Goal: Task Accomplishment & Management: Manage account settings

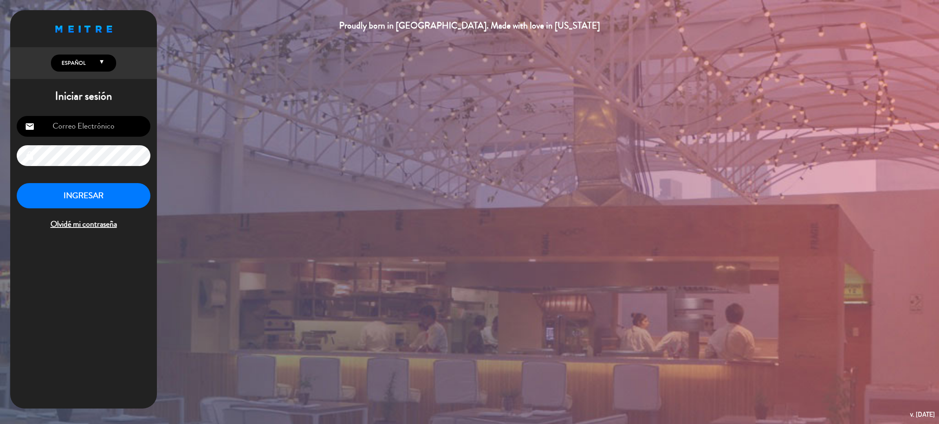
type input "[EMAIL_ADDRESS][DOMAIN_NAME]"
click at [96, 199] on button "INGRESAR" at bounding box center [84, 196] width 134 height 26
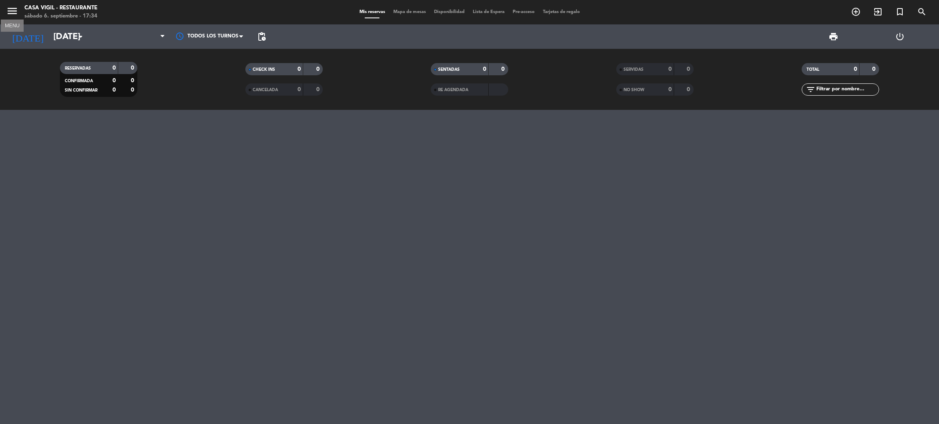
click at [10, 12] on icon "menu" at bounding box center [12, 11] width 12 height 12
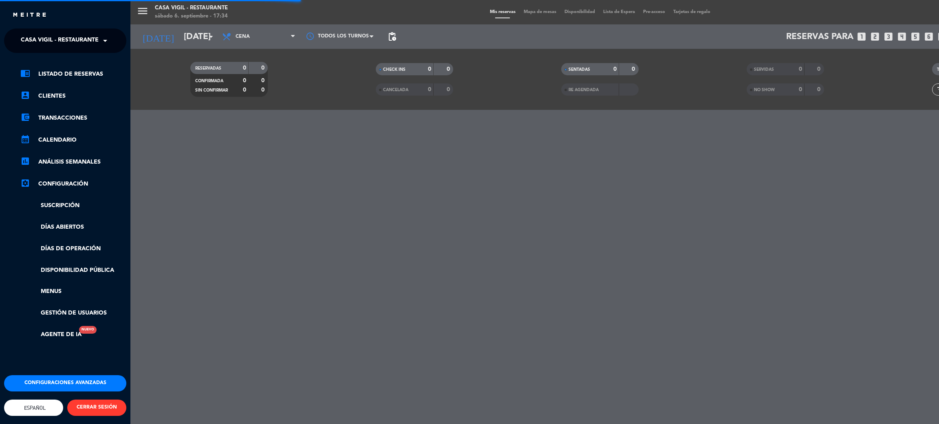
click at [51, 38] on span "Casa Vigil - Restaurante" at bounding box center [60, 40] width 78 height 17
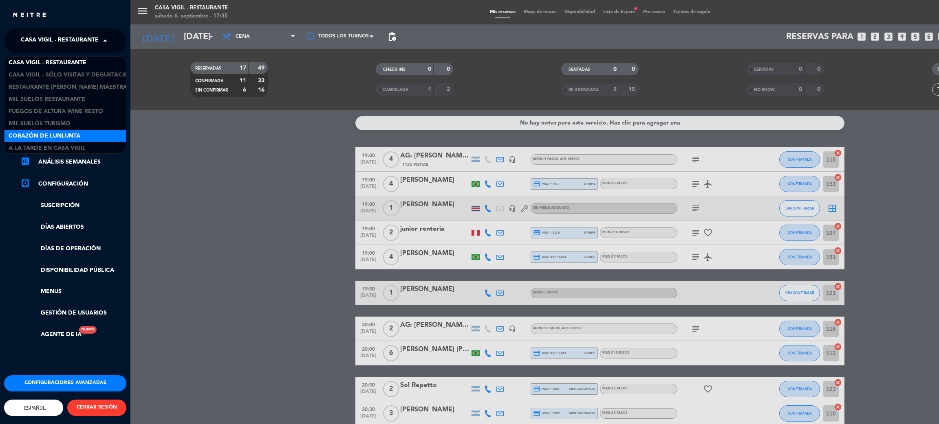
click at [69, 134] on span "Corazón de Lunlunta" at bounding box center [45, 136] width 72 height 9
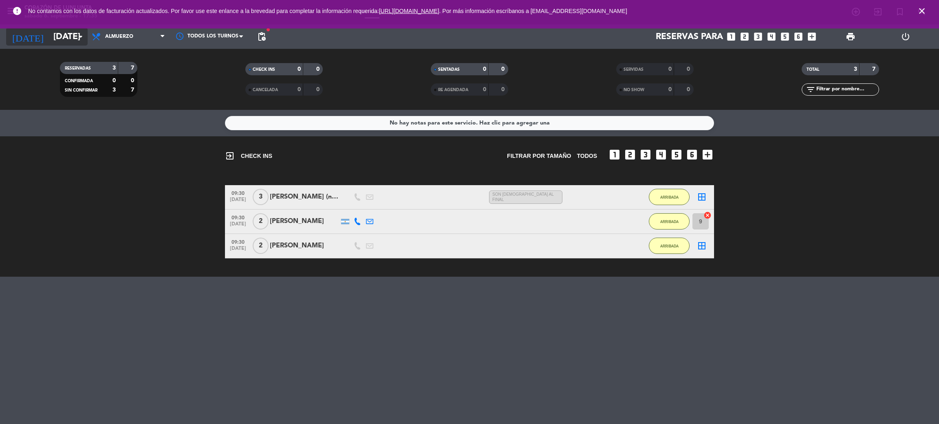
click at [49, 33] on input "[DATE]" at bounding box center [105, 37] width 112 height 18
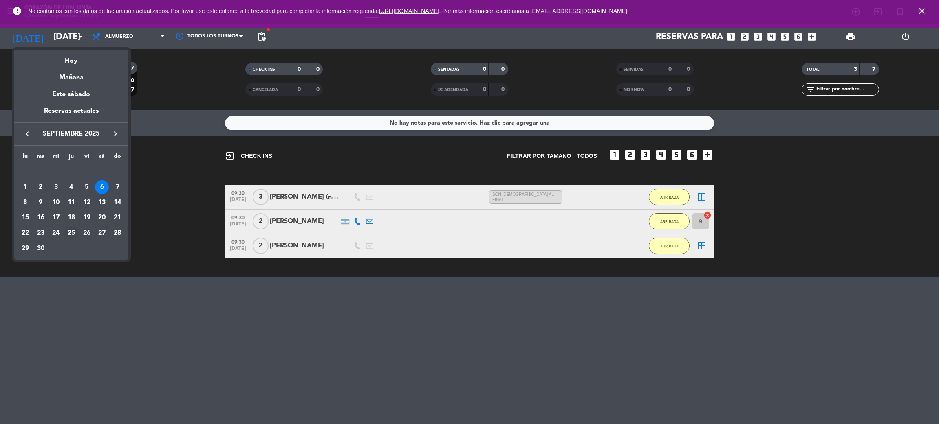
click at [70, 232] on div "25" at bounding box center [71, 233] width 14 height 14
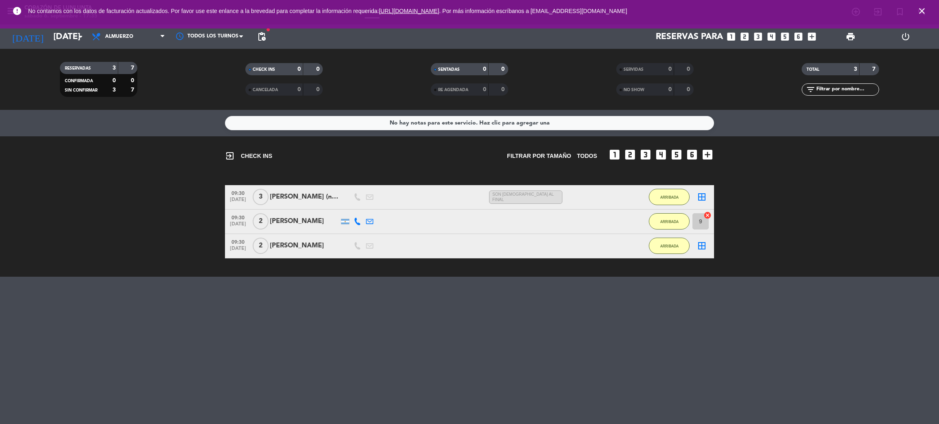
type input "[DEMOGRAPHIC_DATA][DATE]"
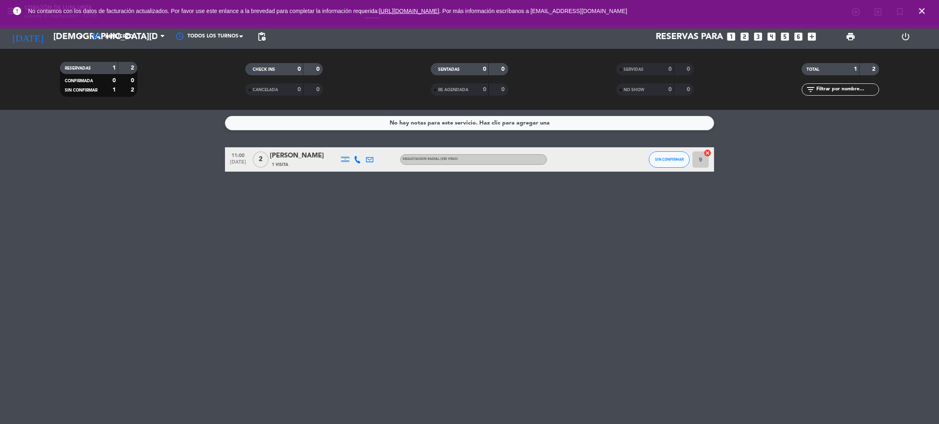
click at [292, 152] on div "[PERSON_NAME]" at bounding box center [304, 156] width 69 height 11
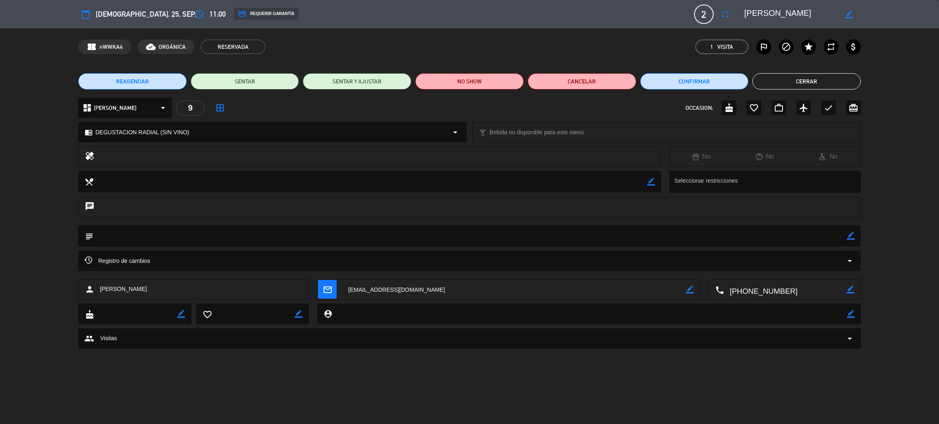
drag, startPoint x: 848, startPoint y: 235, endPoint x: 843, endPoint y: 234, distance: 4.9
click at [849, 234] on icon "border_color" at bounding box center [850, 236] width 8 height 8
click at [829, 234] on textarea at bounding box center [469, 236] width 753 height 21
click at [167, 236] on textarea at bounding box center [469, 236] width 753 height 21
click at [850, 234] on icon at bounding box center [850, 236] width 8 height 8
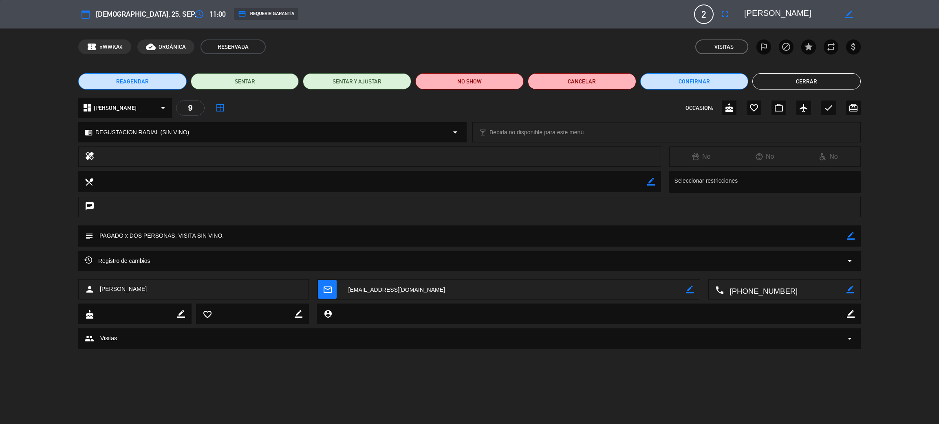
click at [849, 232] on icon "border_color" at bounding box center [850, 236] width 8 height 8
click at [824, 238] on textarea at bounding box center [469, 236] width 753 height 21
type textarea "PAGADO x DOS PERSONAS, VISITA SIN VINO. PRECIO PARTICULAR."
click at [851, 236] on icon at bounding box center [850, 236] width 8 height 8
click at [834, 83] on button "Cerrar" at bounding box center [806, 81] width 108 height 16
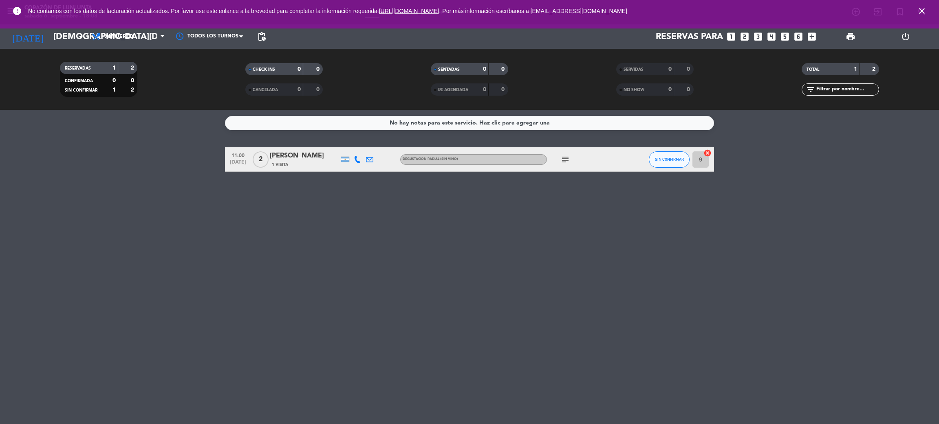
drag, startPoint x: 921, startPoint y: 9, endPoint x: 886, endPoint y: 14, distance: 35.1
click at [922, 9] on icon "close" at bounding box center [922, 11] width 10 height 10
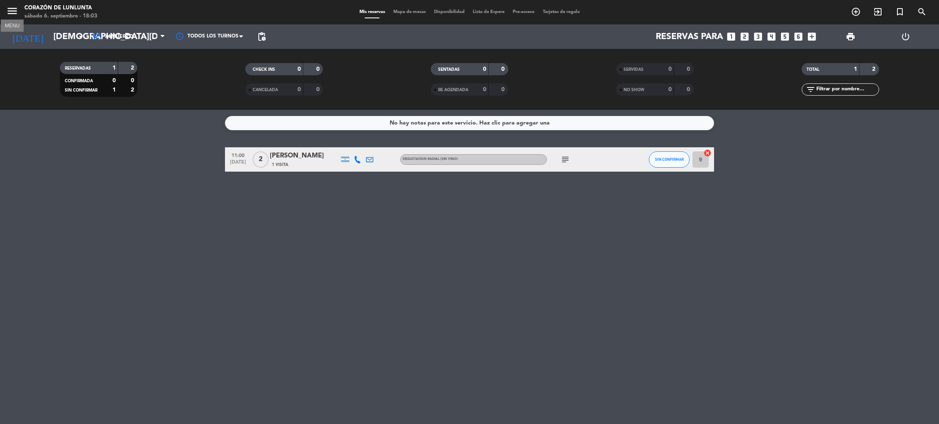
click at [12, 7] on icon "menu" at bounding box center [12, 11] width 12 height 12
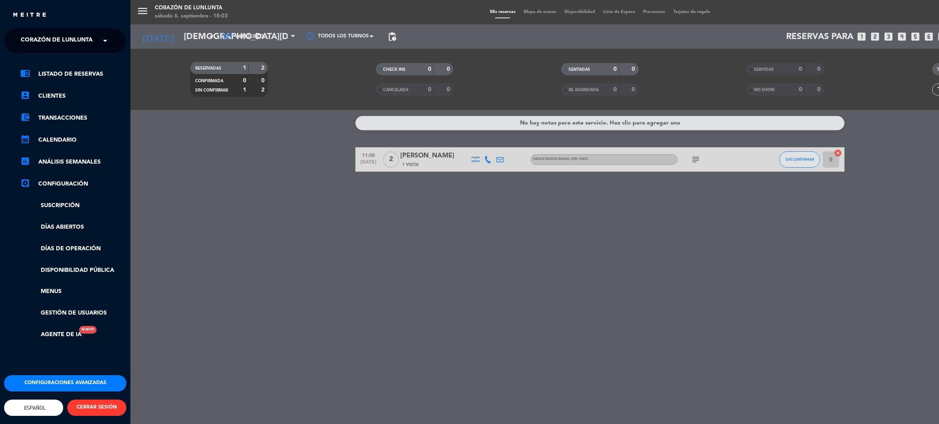
click at [66, 32] on span "Corazón de Lunlunta" at bounding box center [57, 40] width 72 height 17
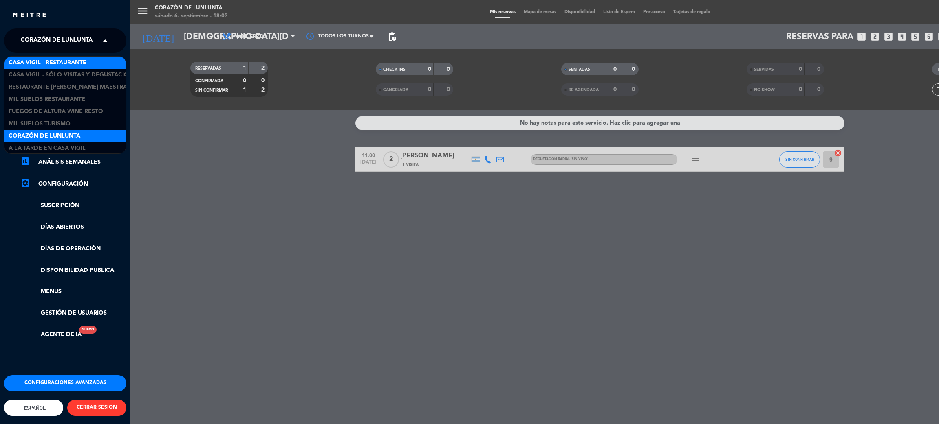
scroll to position [1, 0]
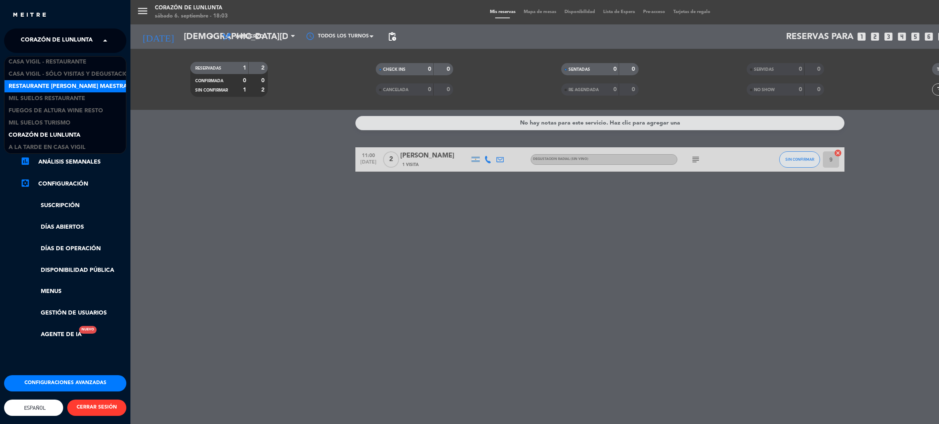
click at [55, 85] on span "Restaurante [PERSON_NAME] Maestra" at bounding box center [68, 86] width 119 height 9
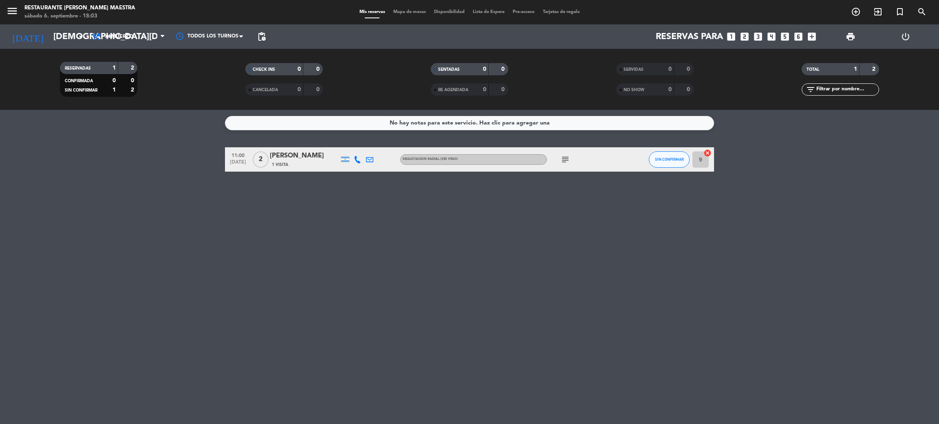
click at [25, 24] on div "[DATE] [DATE] arrow_drop_down" at bounding box center [46, 36] width 81 height 24
click at [49, 38] on input "[DEMOGRAPHIC_DATA][DATE]" at bounding box center [105, 37] width 112 height 18
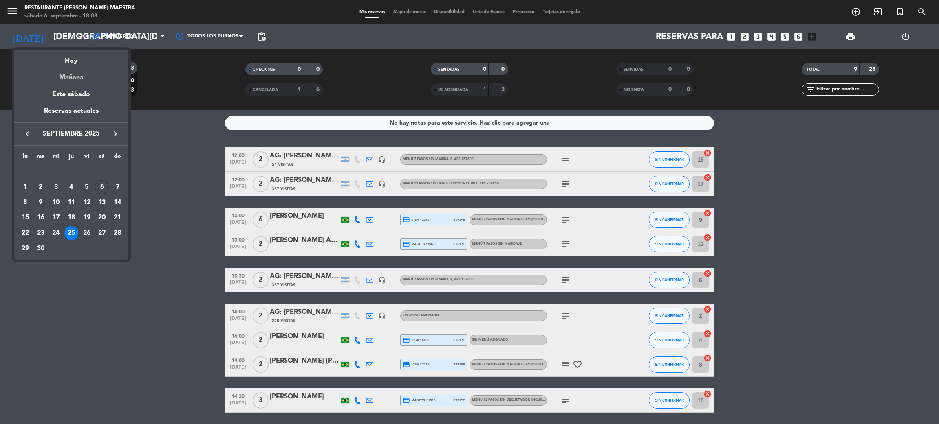
click at [81, 75] on div "Mañana" at bounding box center [71, 74] width 114 height 17
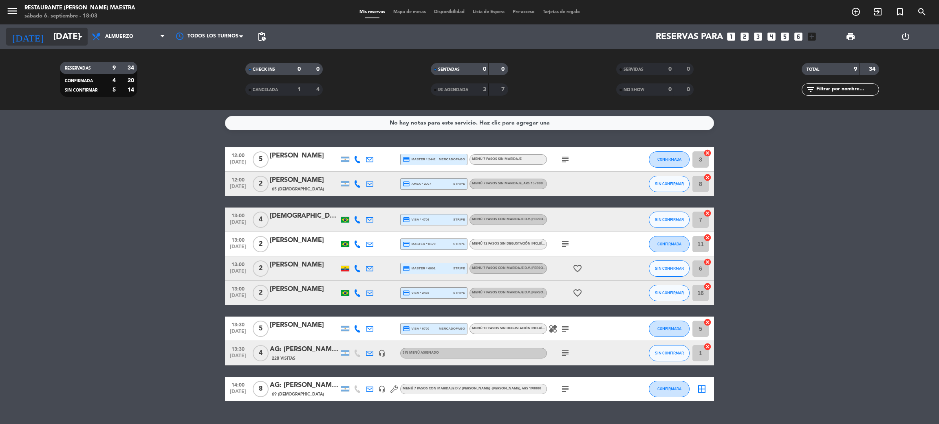
click at [52, 43] on input "[DATE]" at bounding box center [105, 37] width 112 height 18
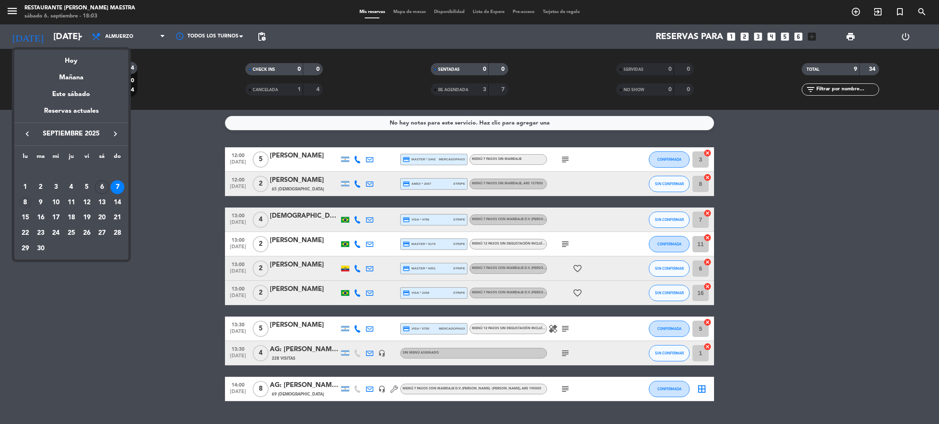
click at [24, 202] on div "8" at bounding box center [25, 203] width 14 height 14
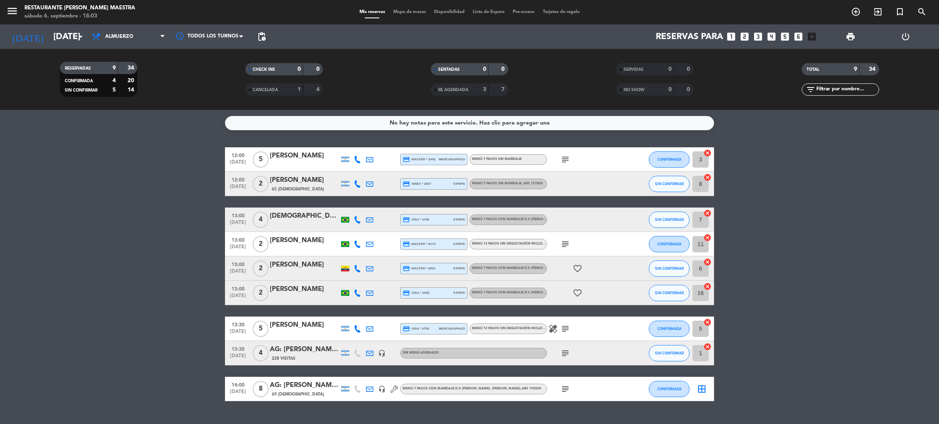
type input "[DATE]"
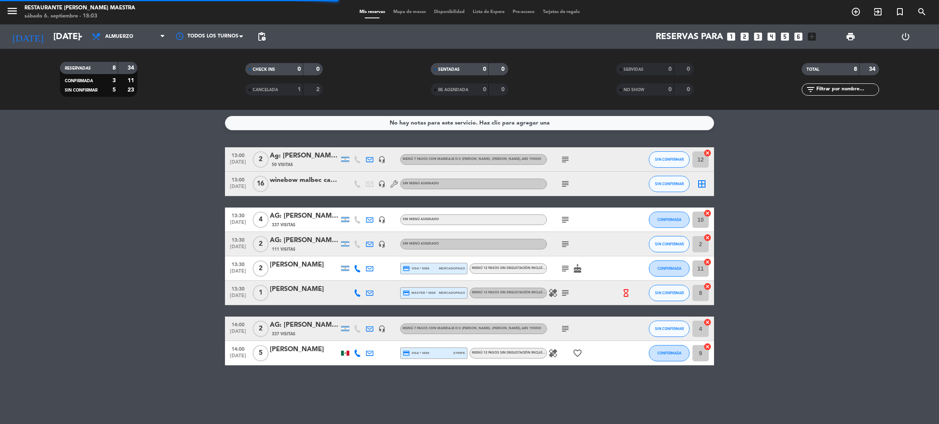
click at [841, 91] on input "text" at bounding box center [846, 89] width 63 height 9
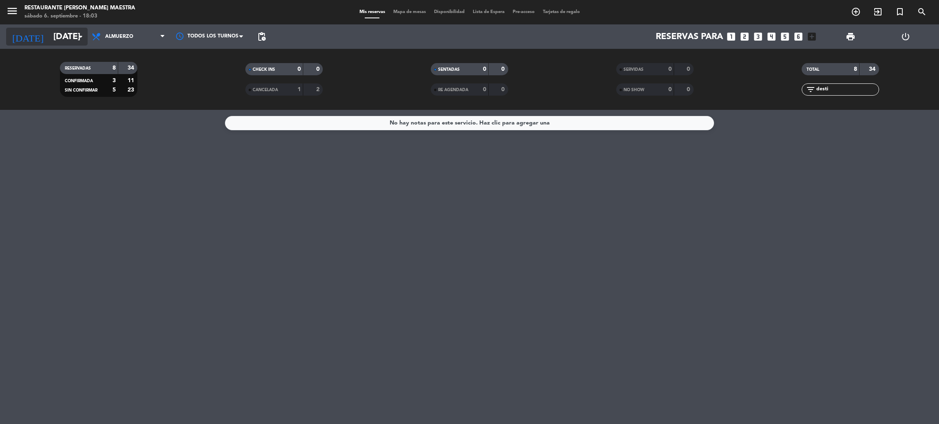
type input "desti"
click at [49, 38] on input "[DATE]" at bounding box center [105, 37] width 112 height 18
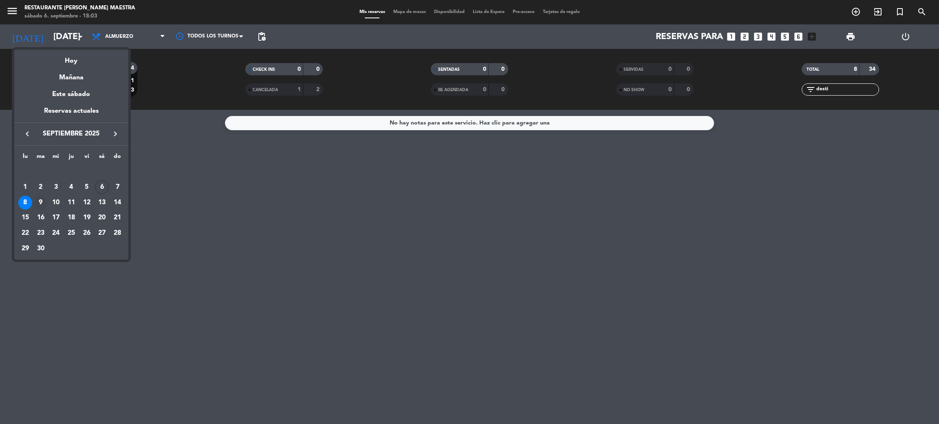
click at [40, 200] on div "9" at bounding box center [41, 203] width 14 height 14
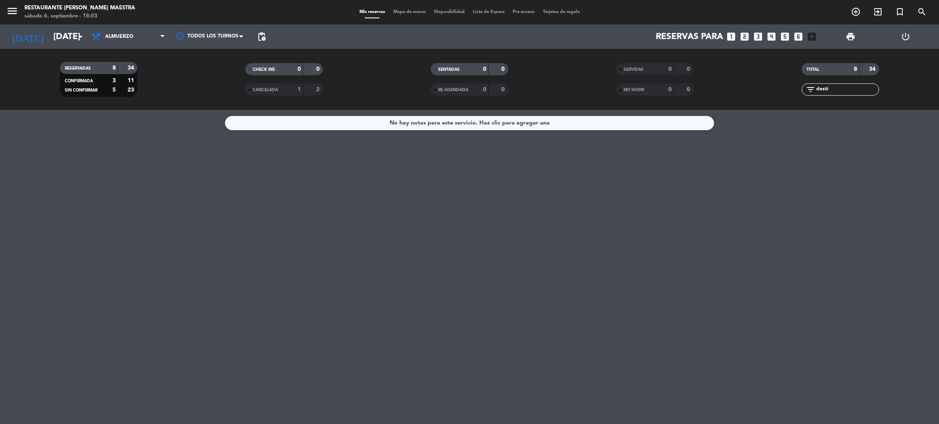
type input "[DATE]"
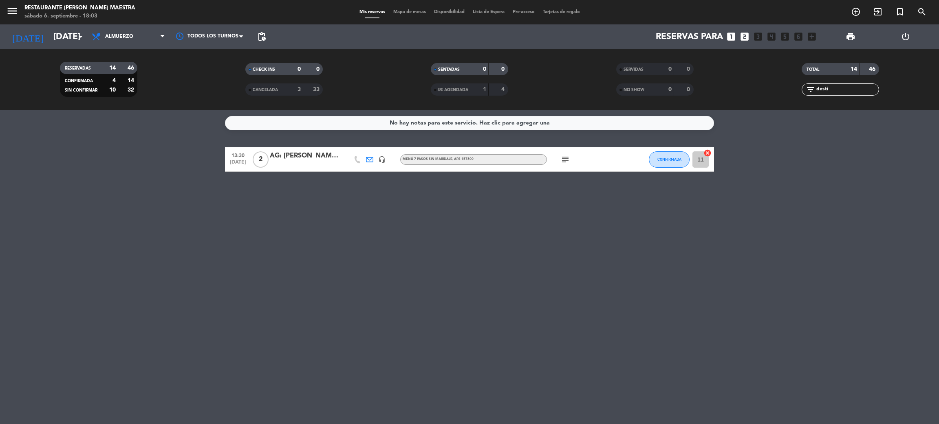
click at [317, 152] on div "AG: [PERSON_NAME] X2/ DESTINO 261" at bounding box center [304, 156] width 69 height 11
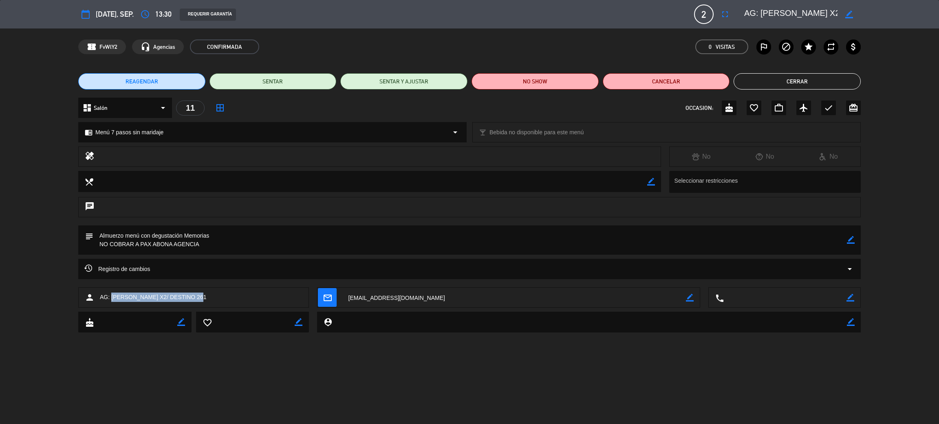
drag, startPoint x: 184, startPoint y: 297, endPoint x: 111, endPoint y: 303, distance: 73.5
click at [111, 303] on div "person AG: [PERSON_NAME] X2/ DESTINO 261" at bounding box center [193, 298] width 231 height 20
copy span "[PERSON_NAME]"
